Goal: Find specific page/section: Find specific page/section

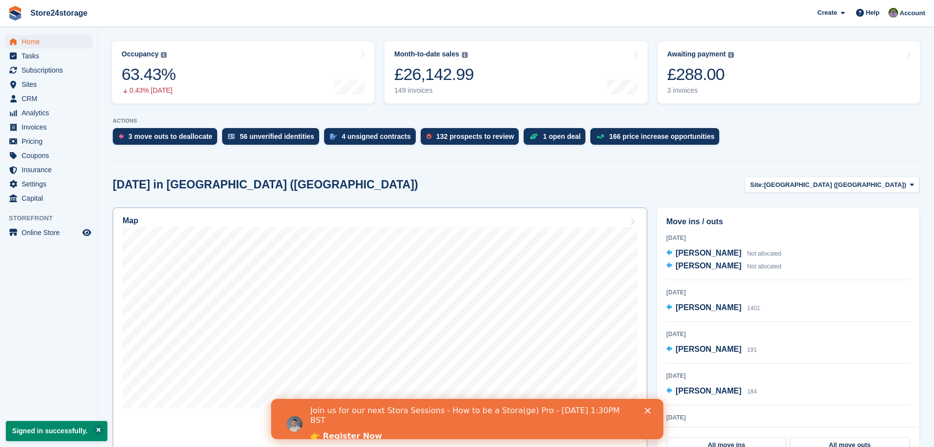
scroll to position [98, 0]
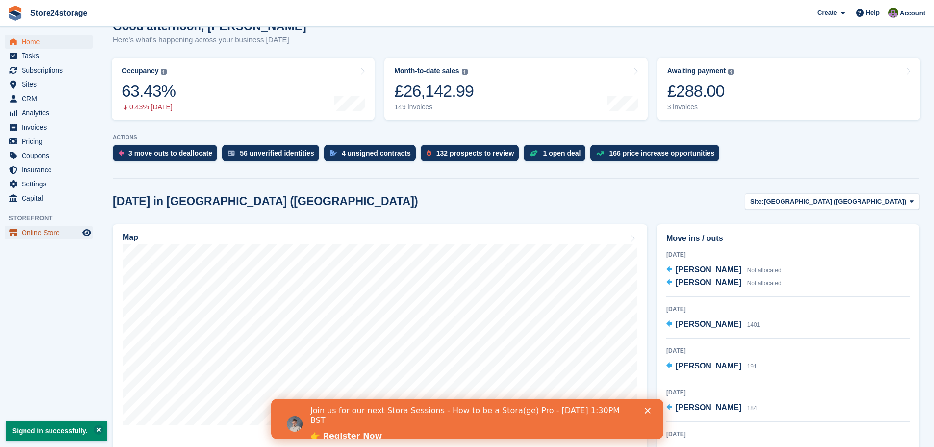
click at [48, 234] on span "Online Store" at bounding box center [51, 233] width 59 height 14
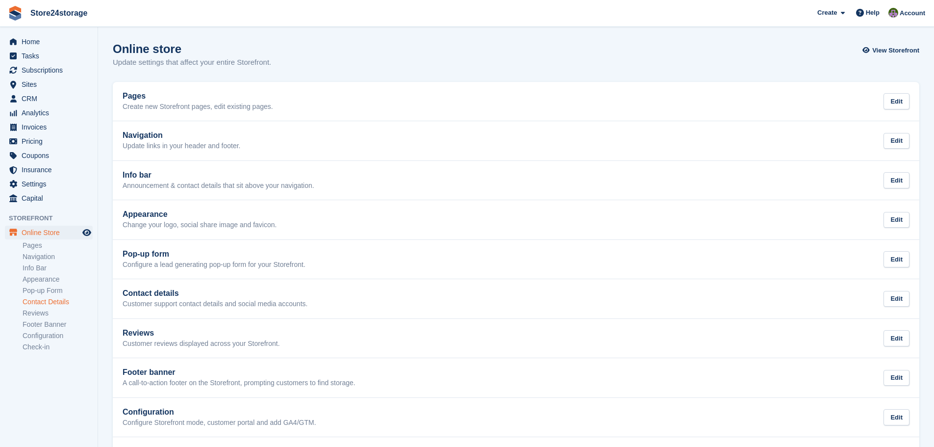
click at [51, 302] on link "Contact Details" at bounding box center [58, 301] width 70 height 9
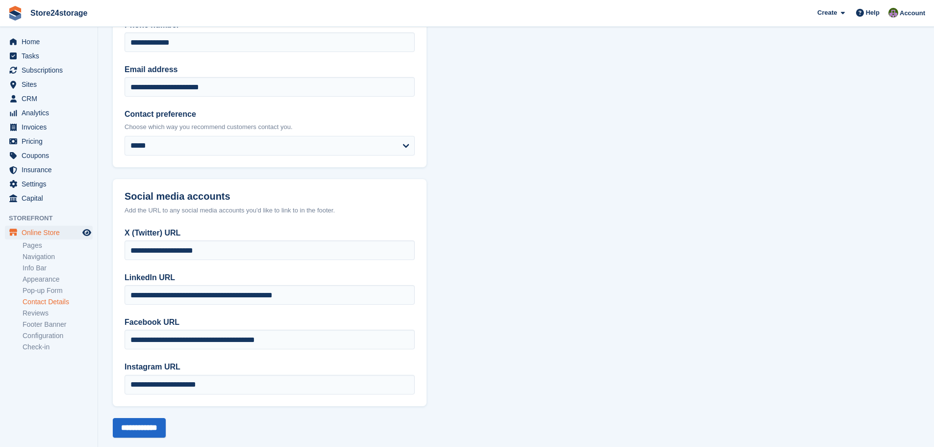
scroll to position [115, 0]
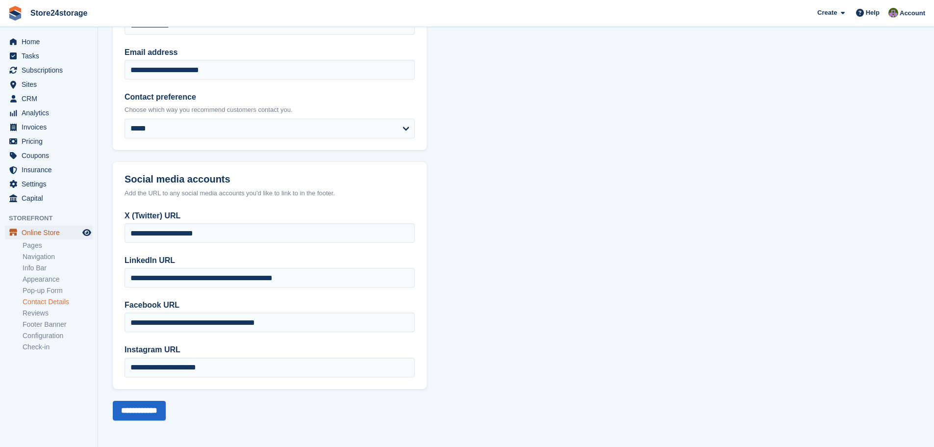
click at [45, 232] on span "Online Store" at bounding box center [51, 233] width 59 height 14
